Goal: Task Accomplishment & Management: Complete application form

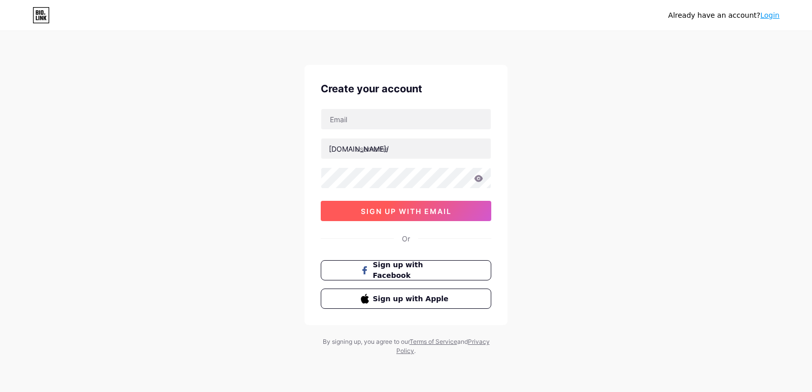
click at [436, 210] on span "sign up with email" at bounding box center [406, 211] width 91 height 9
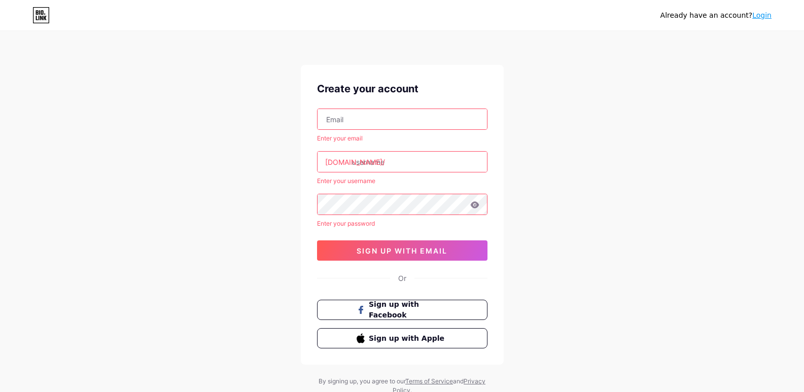
click at [373, 120] on input "text" at bounding box center [403, 119] width 170 height 20
click at [773, 32] on div "Already have an account? Login Create your account Enter your email [DOMAIN_NAM…" at bounding box center [402, 214] width 804 height 428
click at [411, 118] on input "text" at bounding box center [403, 119] width 170 height 20
paste input "[EMAIL_ADDRESS][DOMAIN_NAME]"
type input "[EMAIL_ADDRESS][DOMAIN_NAME]"
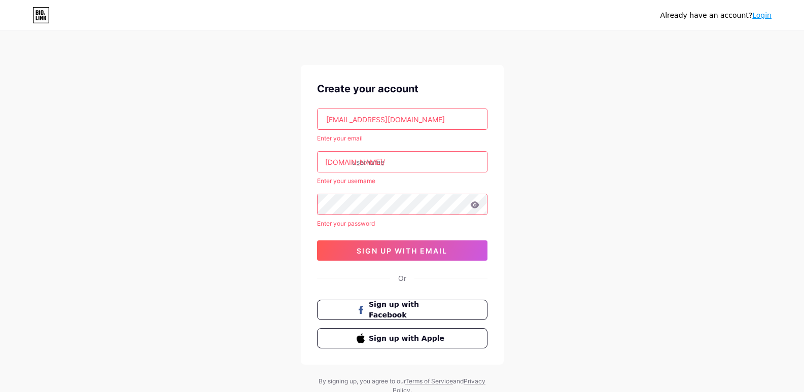
click at [375, 161] on input "text" at bounding box center [403, 162] width 170 height 20
click at [407, 162] on input "text" at bounding box center [403, 162] width 170 height 20
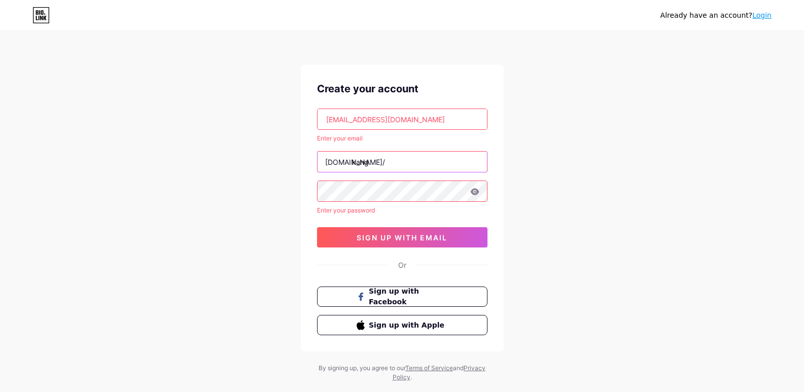
type input "kang"
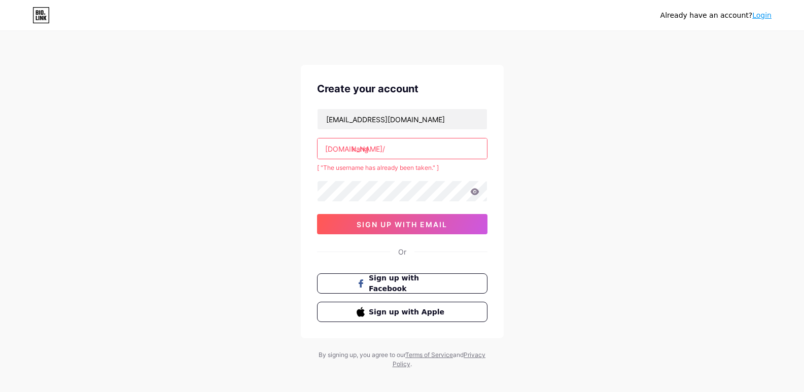
click at [380, 147] on input "kang" at bounding box center [403, 149] width 170 height 20
type input "k"
click at [427, 149] on input "manglayangviewresidnce" at bounding box center [403, 149] width 170 height 20
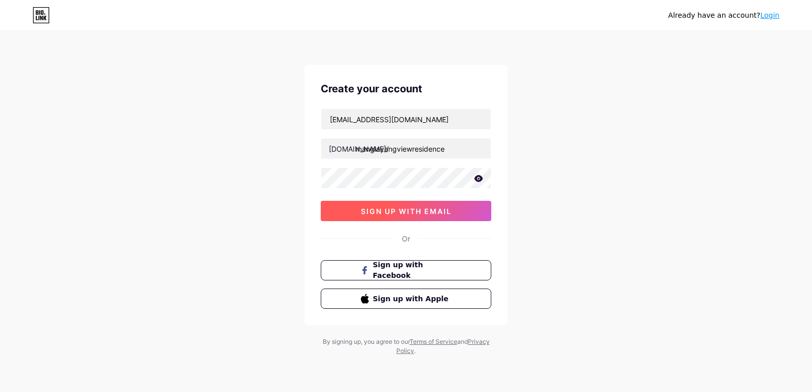
click at [394, 208] on span "sign up with email" at bounding box center [406, 211] width 91 height 9
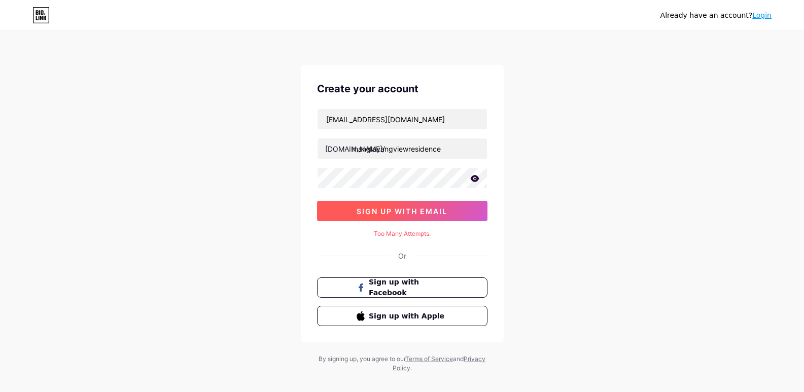
click at [393, 211] on span "sign up with email" at bounding box center [402, 211] width 91 height 9
click at [408, 211] on span "sign up with email" at bounding box center [402, 211] width 91 height 9
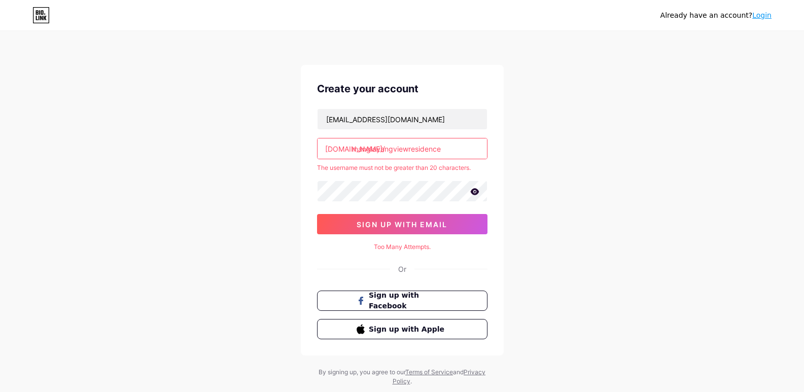
click at [431, 153] on input "manglayangviewresidence" at bounding box center [403, 149] width 170 height 20
click at [463, 150] on input "manglayangviewresidence" at bounding box center [403, 149] width 170 height 20
drag, startPoint x: 463, startPoint y: 150, endPoint x: 353, endPoint y: 150, distance: 110.1
click at [353, 150] on input "manglayangviewresidence" at bounding box center [403, 149] width 170 height 20
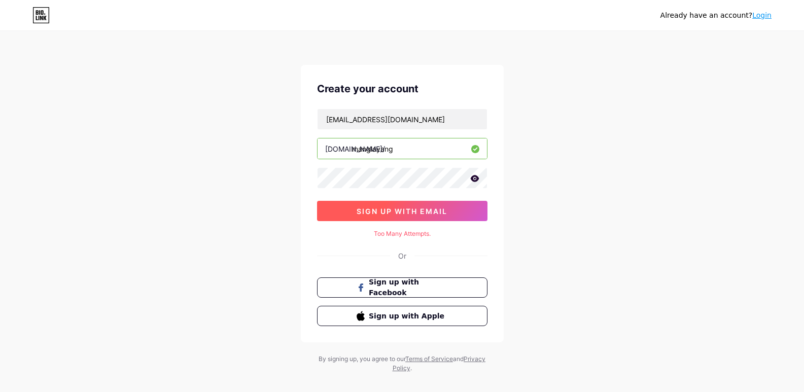
type input "manglayang"
click at [378, 212] on span "sign up with email" at bounding box center [402, 211] width 91 height 9
